Goal: Information Seeking & Learning: Learn about a topic

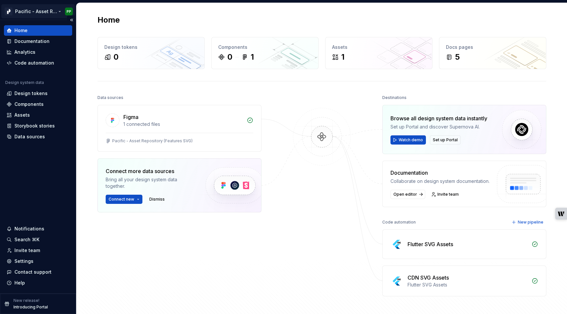
click at [59, 10] on html "Pacific - Asset Repository (Features SVG) PP Home Documentation Analytics Code …" at bounding box center [283, 157] width 567 height 314
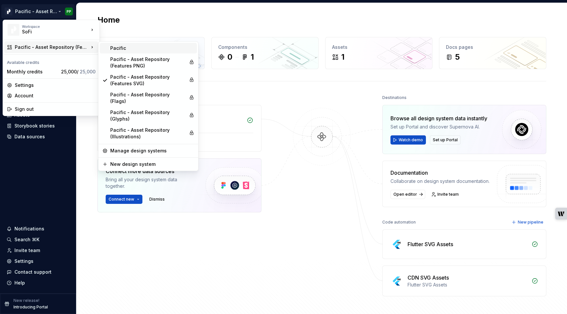
click at [130, 45] on div "Pacific" at bounding box center [152, 48] width 84 height 7
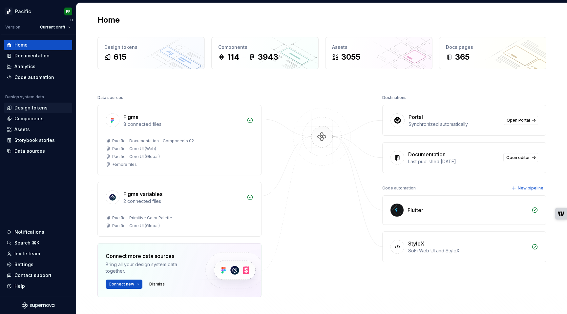
click at [34, 107] on div "Design tokens" at bounding box center [30, 108] width 33 height 7
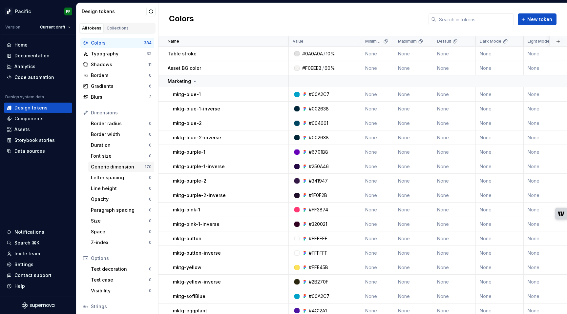
click at [122, 168] on div "Generic dimension" at bounding box center [118, 167] width 54 height 7
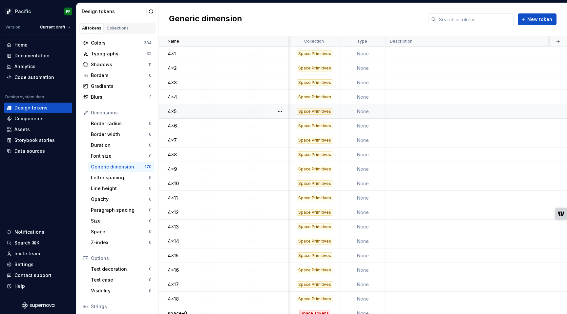
scroll to position [43, 326]
click at [203, 183] on div "4x10" at bounding box center [228, 183] width 120 height 7
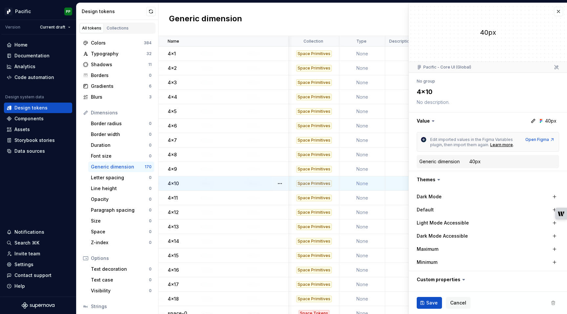
type textarea "*"
